Goal: Information Seeking & Learning: Compare options

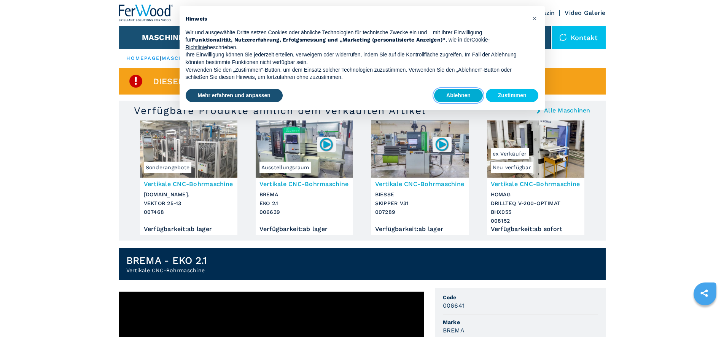
click at [454, 98] on button "Ablehnen" at bounding box center [458, 96] width 49 height 14
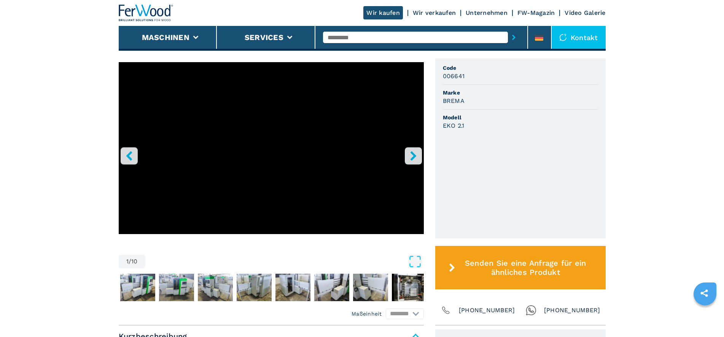
scroll to position [219, 0]
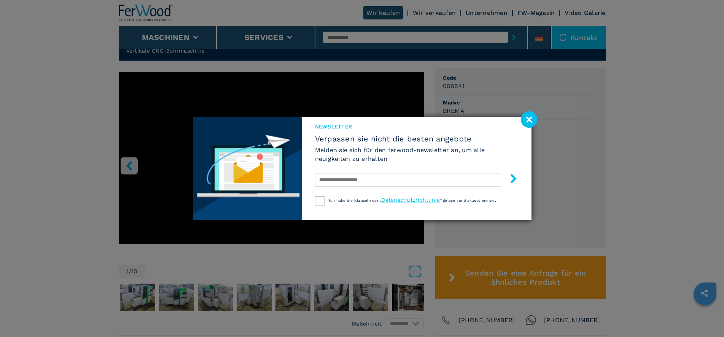
click at [410, 235] on div "Newsletter Verpassen sie nicht die besten angebote Melden sie sich für den ferw…" at bounding box center [362, 168] width 724 height 337
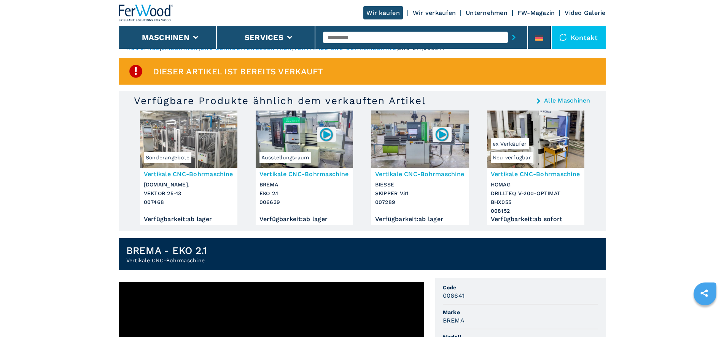
scroll to position [0, 0]
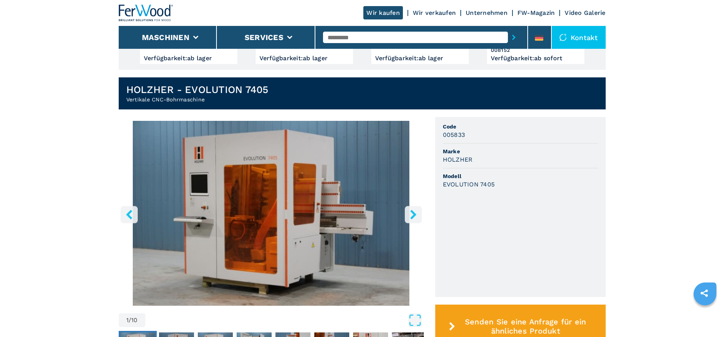
scroll to position [201, 0]
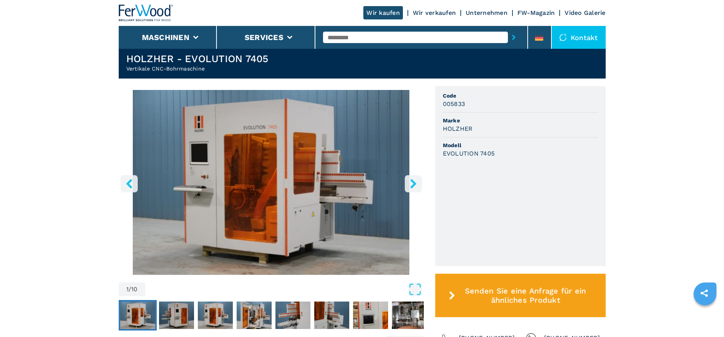
click at [410, 182] on icon "right-button" at bounding box center [414, 184] width 10 height 10
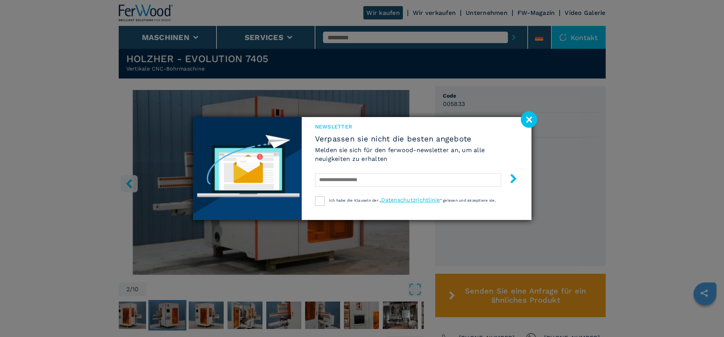
click at [527, 118] on image at bounding box center [529, 119] width 16 height 16
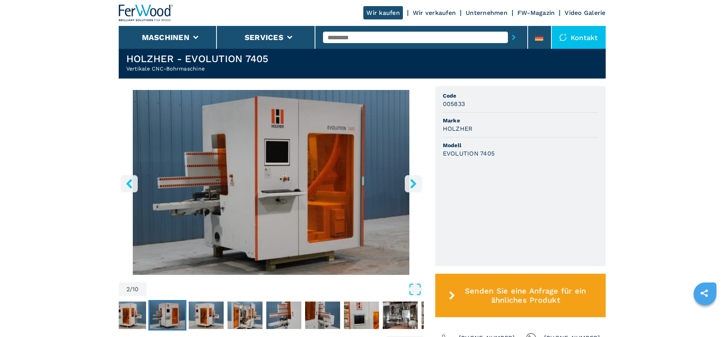
click at [414, 181] on icon "right-button" at bounding box center [413, 184] width 6 height 10
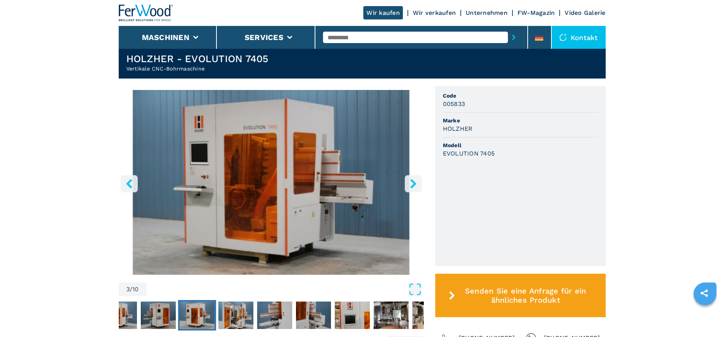
click at [414, 181] on icon "right-button" at bounding box center [413, 184] width 6 height 10
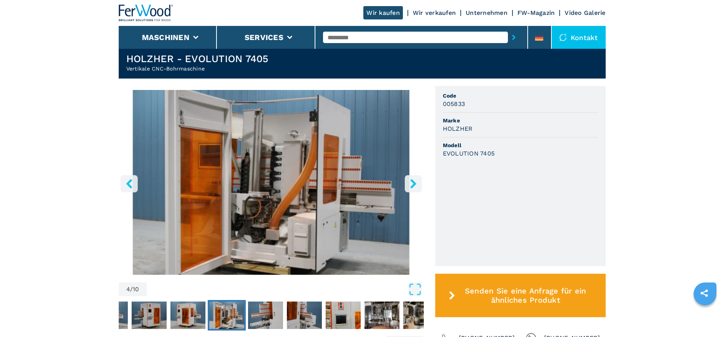
click at [414, 181] on icon "right-button" at bounding box center [413, 184] width 6 height 10
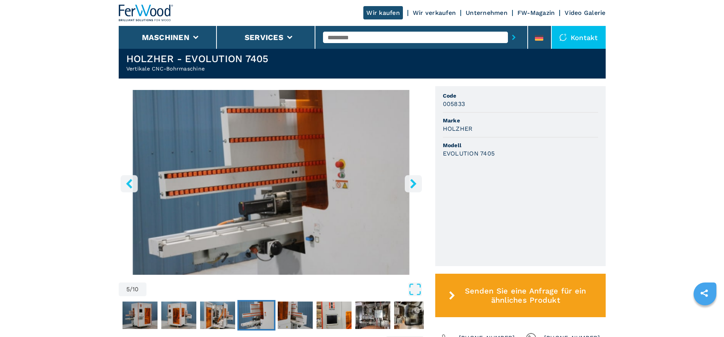
click at [129, 184] on icon "left-button" at bounding box center [129, 184] width 6 height 10
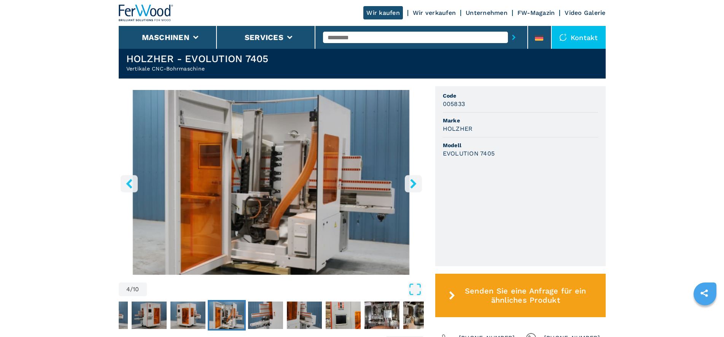
click at [412, 183] on icon "right-button" at bounding box center [414, 184] width 10 height 10
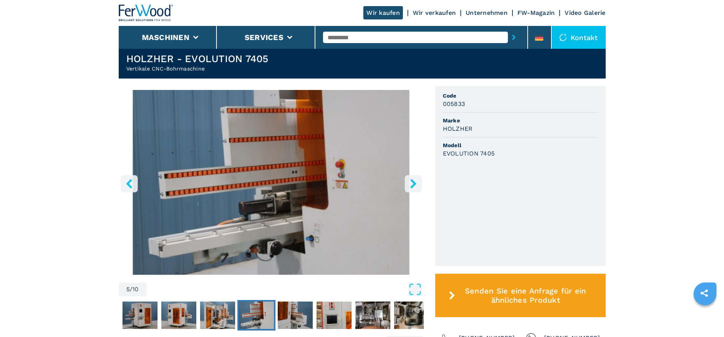
click at [412, 183] on icon "right-button" at bounding box center [414, 184] width 10 height 10
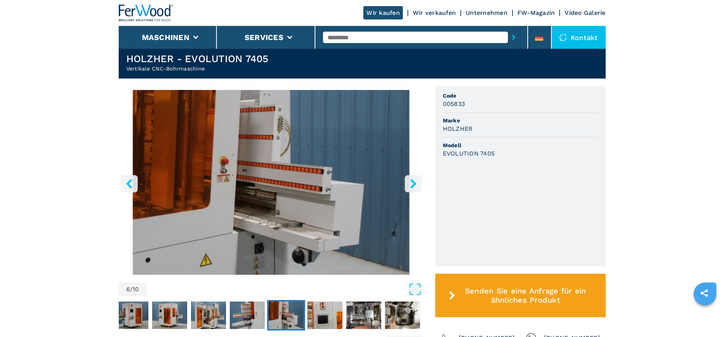
click at [412, 183] on icon "right-button" at bounding box center [414, 184] width 10 height 10
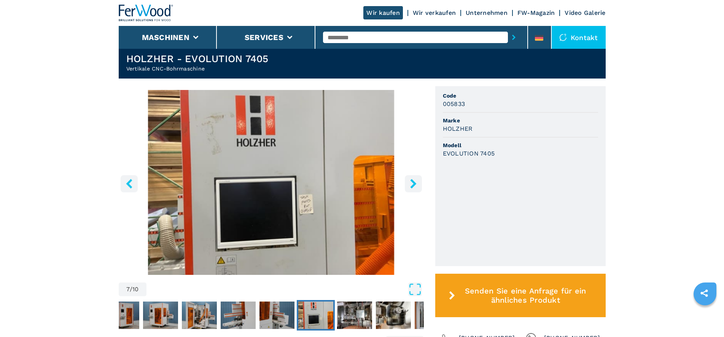
click at [412, 183] on icon "right-button" at bounding box center [414, 184] width 10 height 10
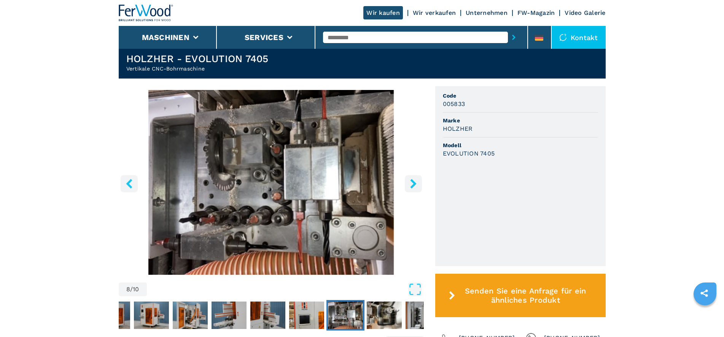
click at [412, 183] on icon "right-button" at bounding box center [414, 184] width 10 height 10
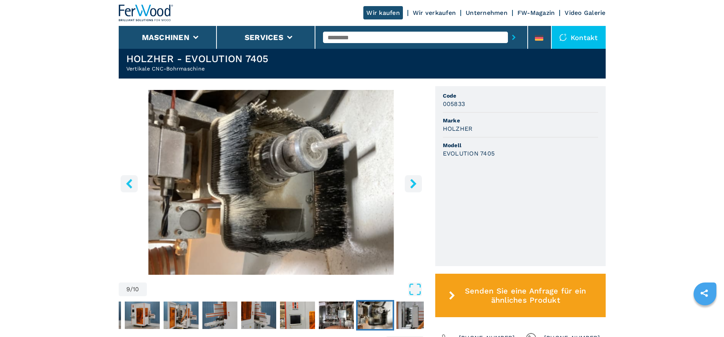
click at [412, 183] on icon "right-button" at bounding box center [414, 184] width 10 height 10
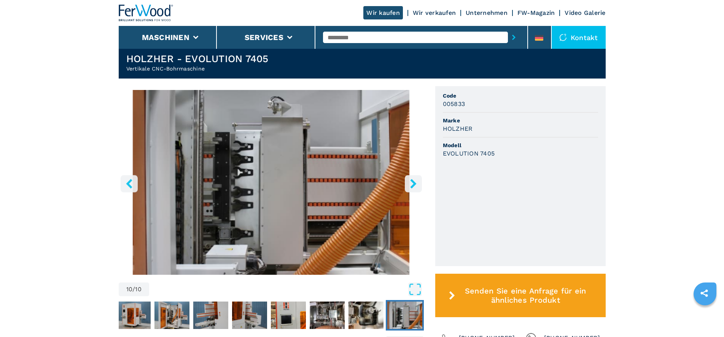
click at [412, 183] on icon "right-button" at bounding box center [414, 184] width 10 height 10
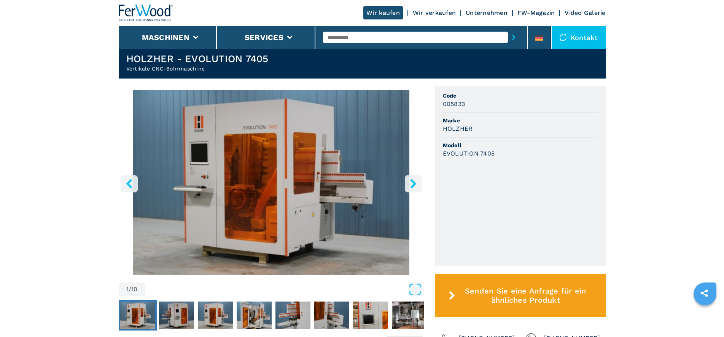
click at [412, 183] on icon "right-button" at bounding box center [414, 184] width 10 height 10
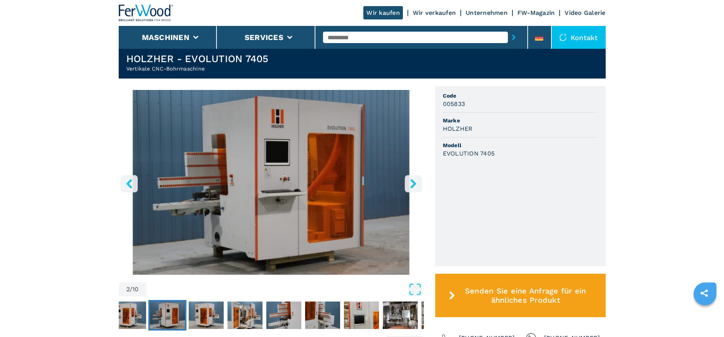
click at [412, 183] on icon "right-button" at bounding box center [414, 184] width 10 height 10
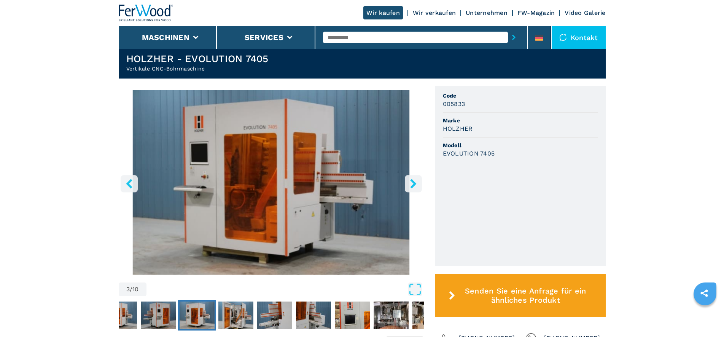
click at [412, 183] on icon "right-button" at bounding box center [414, 184] width 10 height 10
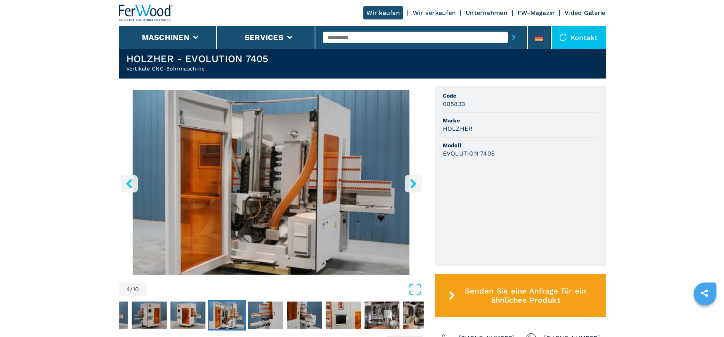
click at [412, 183] on icon "right-button" at bounding box center [414, 184] width 10 height 10
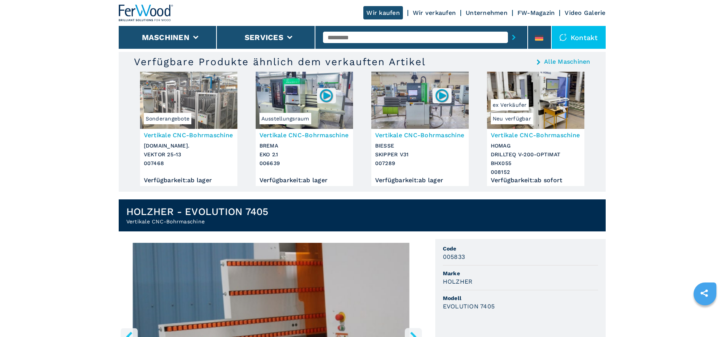
scroll to position [47, 0]
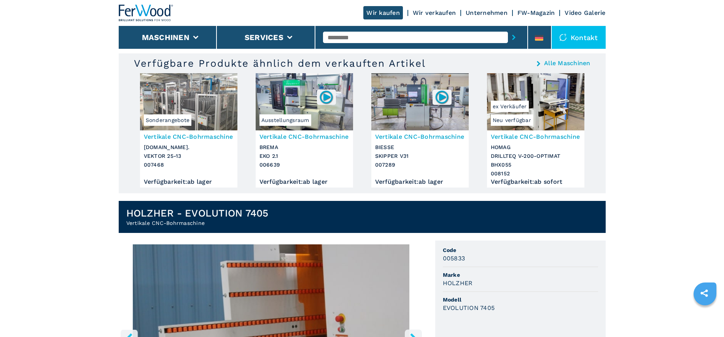
click at [283, 97] on img at bounding box center [304, 101] width 97 height 57
